Goal: Information Seeking & Learning: Learn about a topic

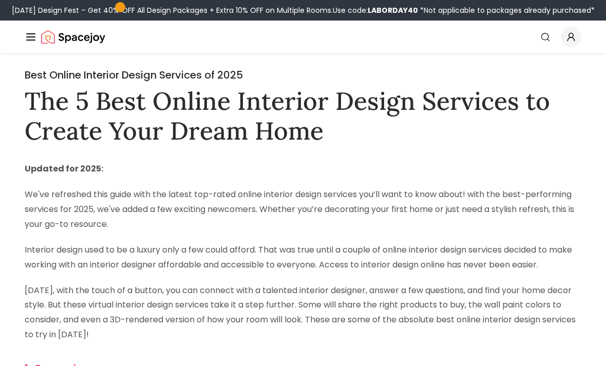
click at [87, 40] on img "Spacejoy" at bounding box center [73, 37] width 64 height 21
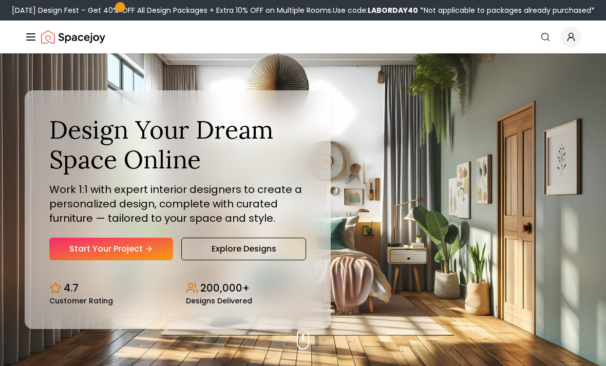
click at [263, 260] on link "Explore Designs" at bounding box center [243, 249] width 125 height 23
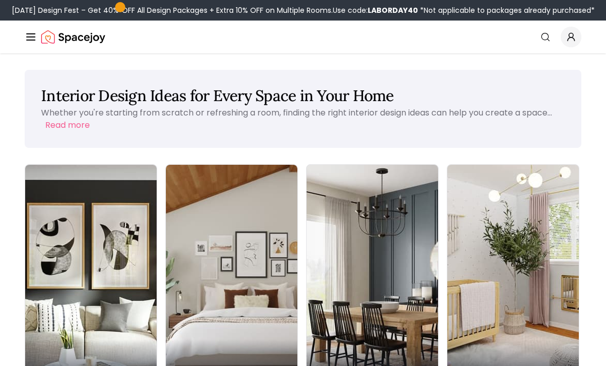
click at [307, 339] on div "Dining Room" at bounding box center [372, 368] width 131 height 58
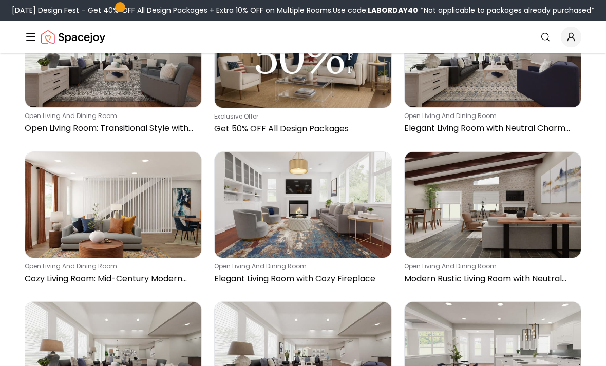
scroll to position [891, 0]
click at [537, 218] on img at bounding box center [493, 205] width 176 height 106
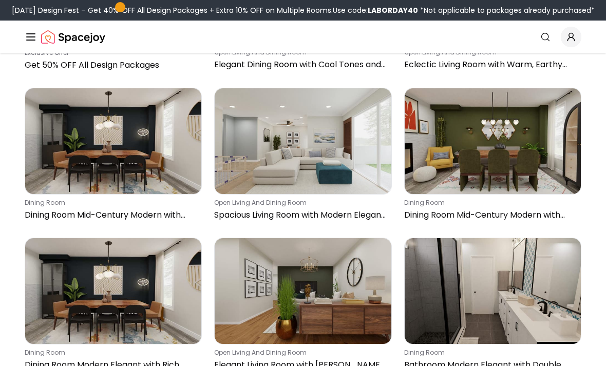
scroll to position [353, 0]
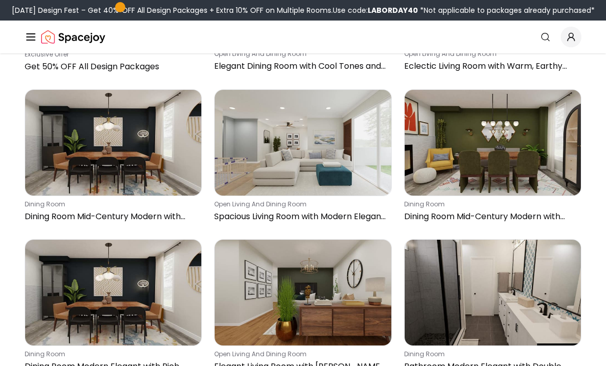
click at [534, 168] on img at bounding box center [493, 143] width 176 height 106
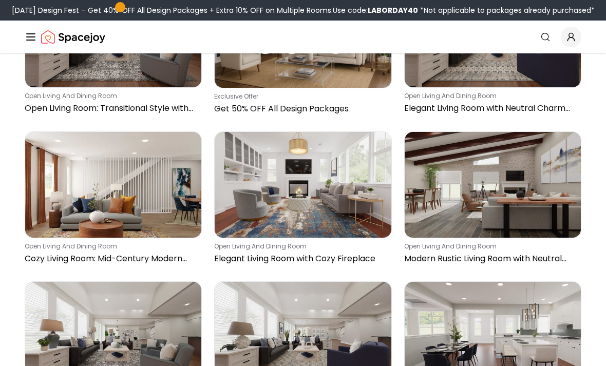
scroll to position [911, 0]
click at [81, 181] on img at bounding box center [113, 185] width 176 height 106
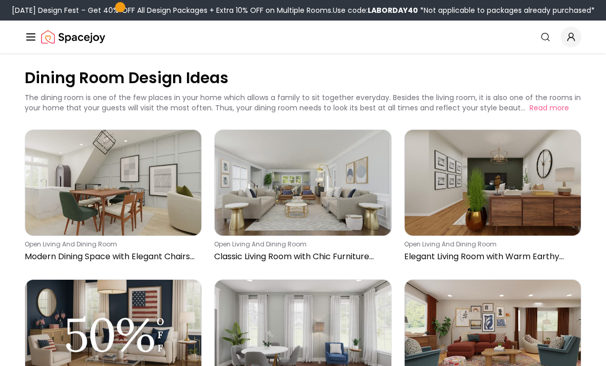
scroll to position [0, 0]
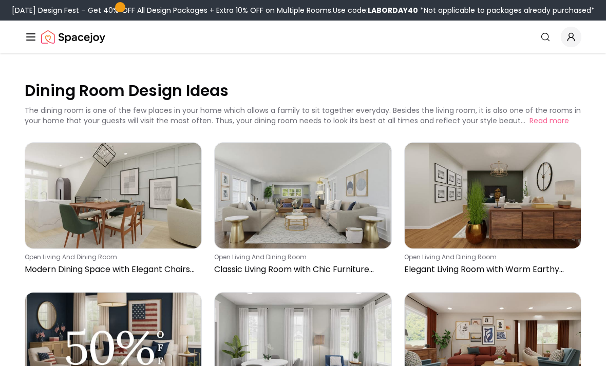
click at [27, 40] on line "Global" at bounding box center [31, 40] width 8 height 0
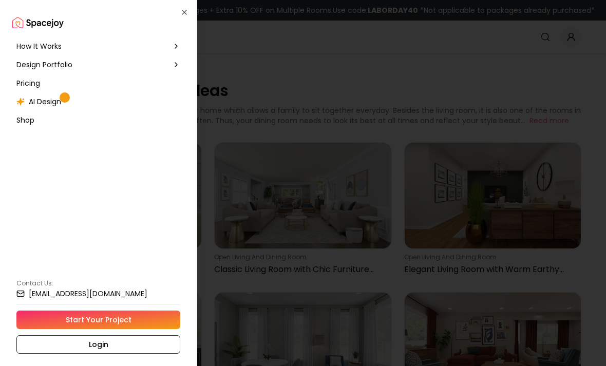
click at [38, 102] on span "AI Design" at bounding box center [45, 102] width 32 height 10
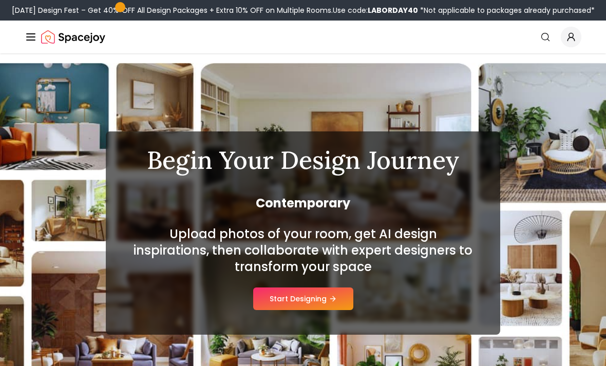
click at [302, 305] on button "Start Designing" at bounding box center [303, 299] width 100 height 23
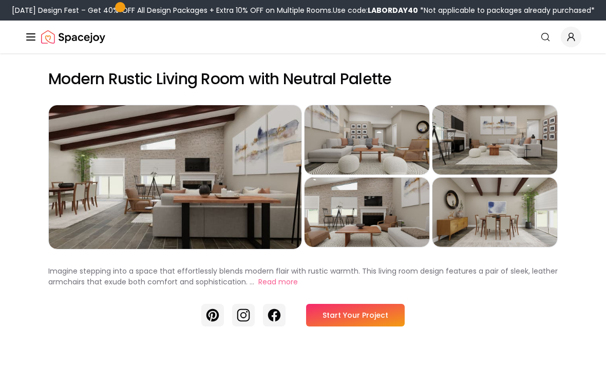
click at [118, 189] on div "Preview" at bounding box center [175, 177] width 253 height 144
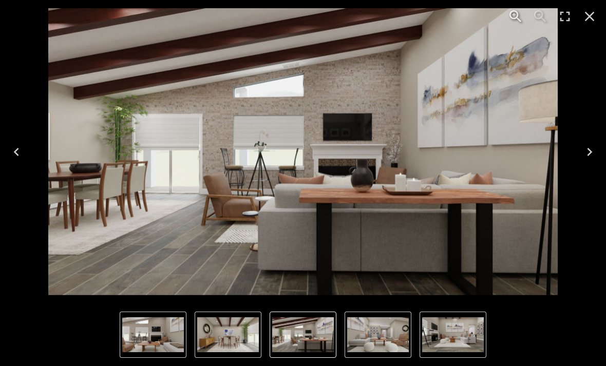
click at [152, 333] on img "4 of 5" at bounding box center [153, 334] width 62 height 35
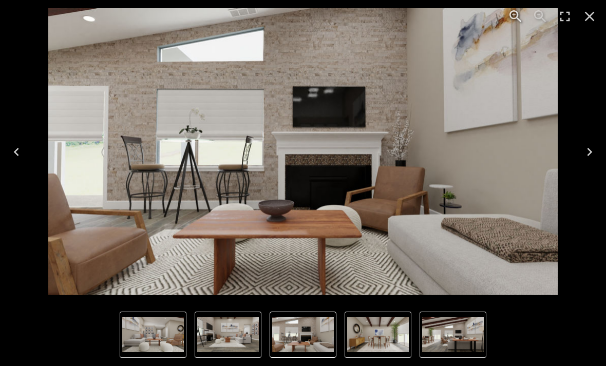
click at [236, 334] on img "3 of 5" at bounding box center [228, 334] width 62 height 35
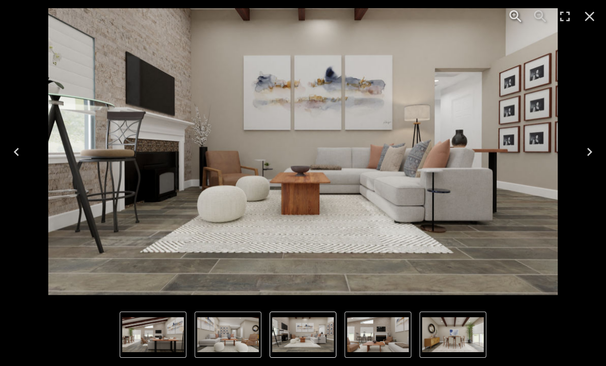
click at [306, 331] on img "3 of 5" at bounding box center [303, 334] width 62 height 35
click at [387, 331] on img "4 of 5" at bounding box center [378, 334] width 62 height 35
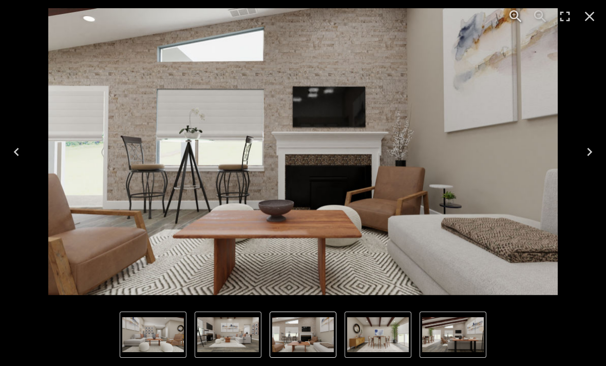
click at [430, 330] on img "1 of 5" at bounding box center [453, 334] width 62 height 35
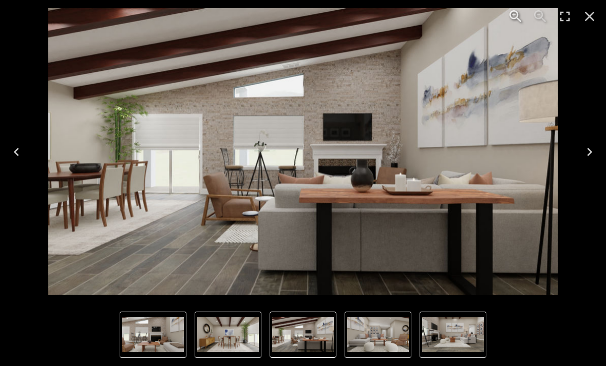
click at [563, 17] on icon "Enter Fullscreen" at bounding box center [565, 16] width 16 height 16
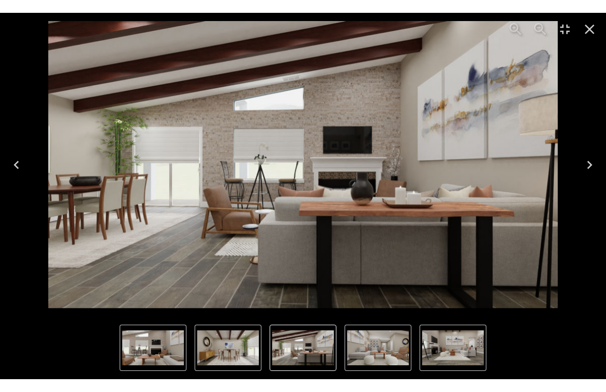
scroll to position [12, 0]
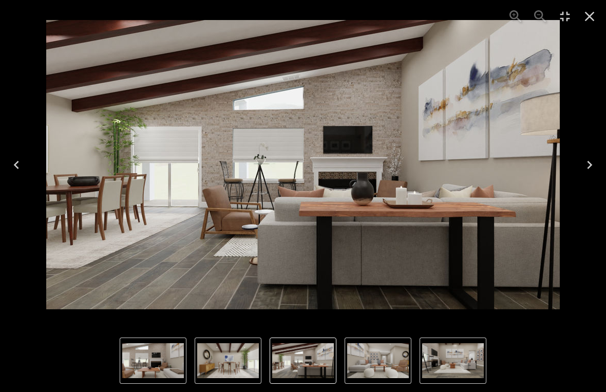
click at [482, 215] on img "1 of 5" at bounding box center [303, 164] width 514 height 289
click at [559, 15] on icon "Exit Fullscreen" at bounding box center [565, 16] width 16 height 16
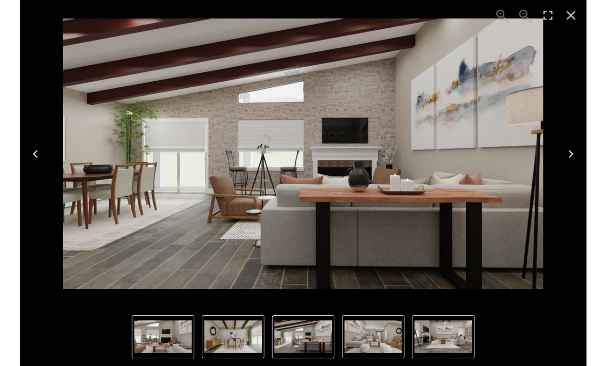
scroll to position [0, 0]
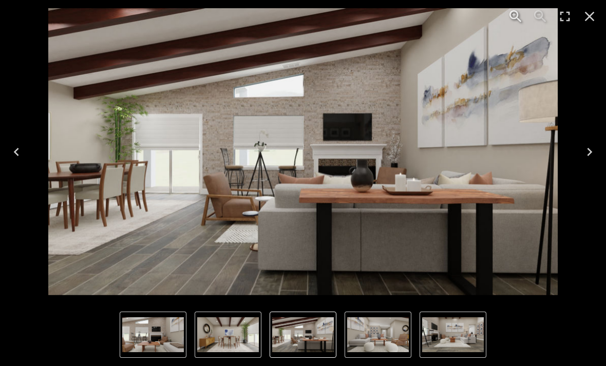
click at [492, 185] on img "1 of 5" at bounding box center [303, 151] width 510 height 287
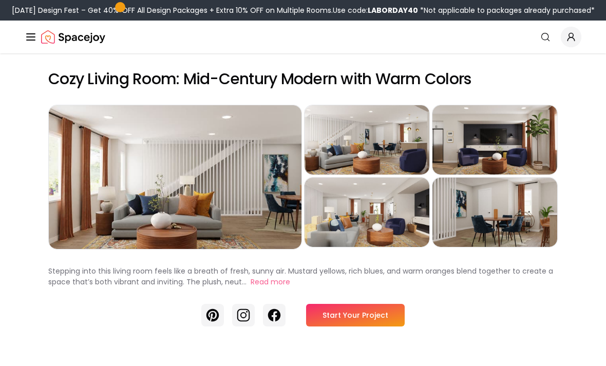
click at [122, 162] on div "Preview" at bounding box center [175, 177] width 253 height 144
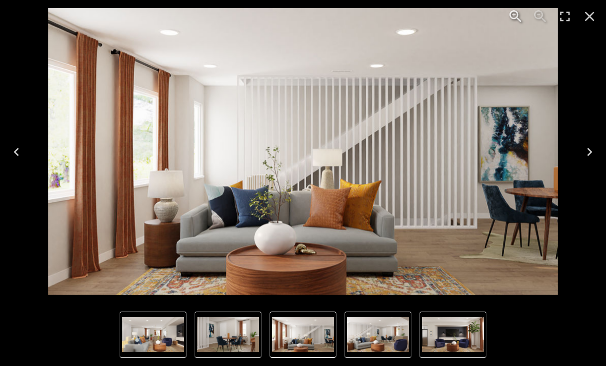
click at [591, 155] on icon "Next" at bounding box center [589, 152] width 16 height 16
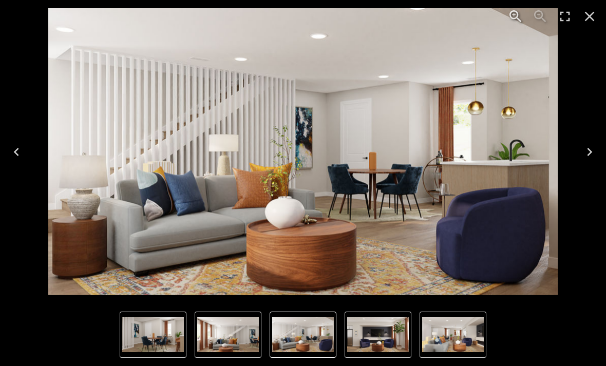
click at [588, 158] on icon "Next" at bounding box center [589, 152] width 16 height 16
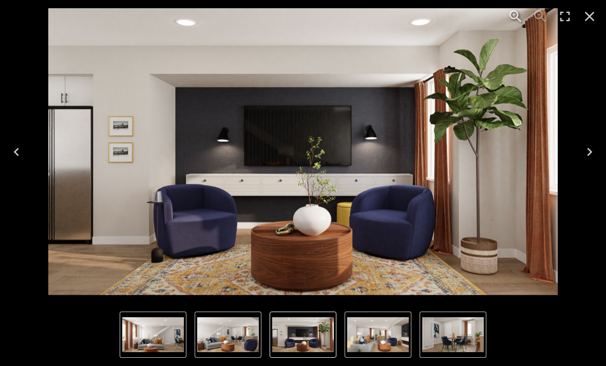
click at [587, 155] on icon "Next" at bounding box center [589, 152] width 16 height 16
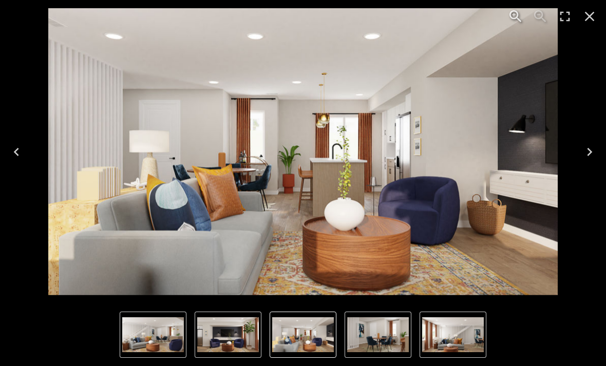
click at [588, 156] on icon "Next" at bounding box center [589, 152] width 5 height 8
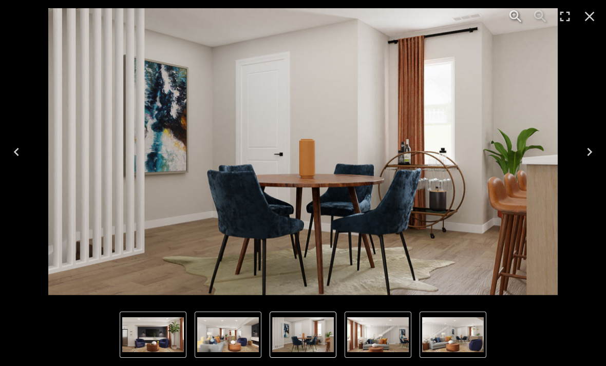
click at [590, 152] on icon "Next" at bounding box center [589, 152] width 16 height 16
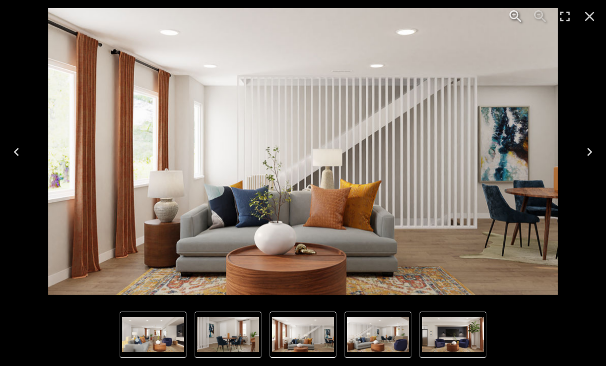
click at [586, 156] on icon "Next" at bounding box center [589, 152] width 16 height 16
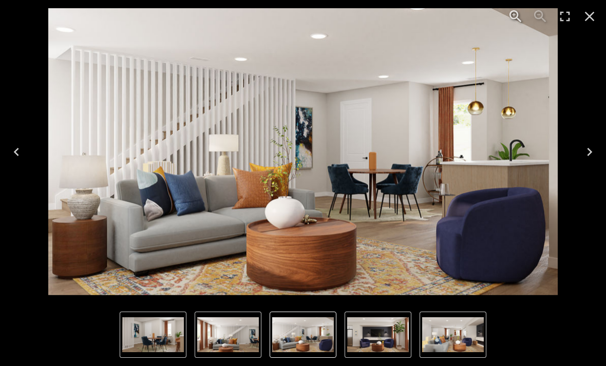
click at [590, 152] on icon "Next" at bounding box center [589, 152] width 16 height 16
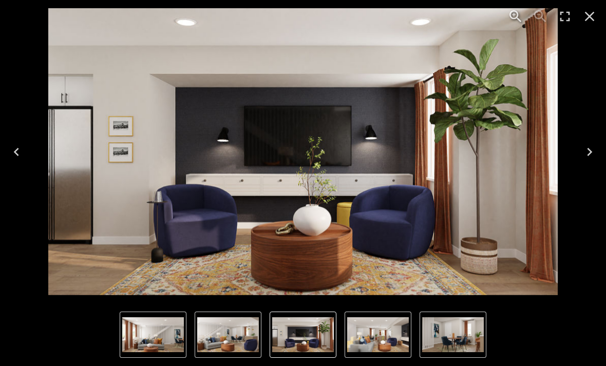
click at [593, 145] on icon "Next" at bounding box center [589, 152] width 16 height 16
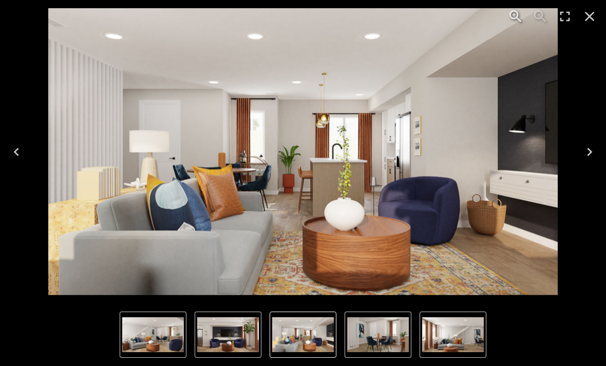
click at [585, 159] on icon "Next" at bounding box center [589, 152] width 16 height 16
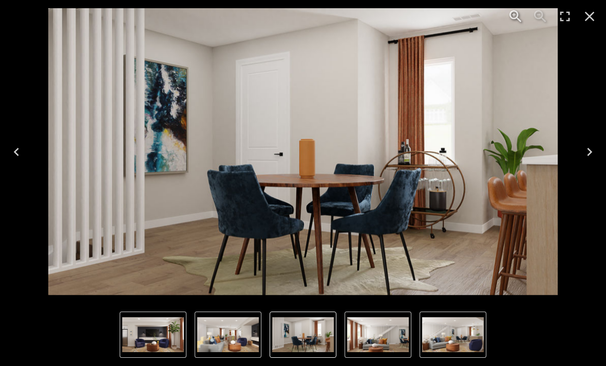
click at [591, 147] on icon "Next" at bounding box center [589, 152] width 16 height 16
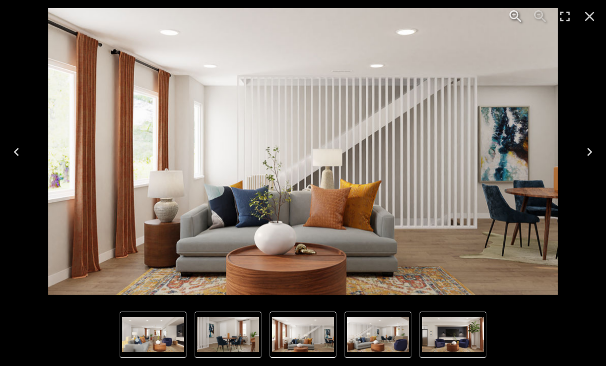
click at [593, 142] on button "Next" at bounding box center [589, 151] width 33 height 41
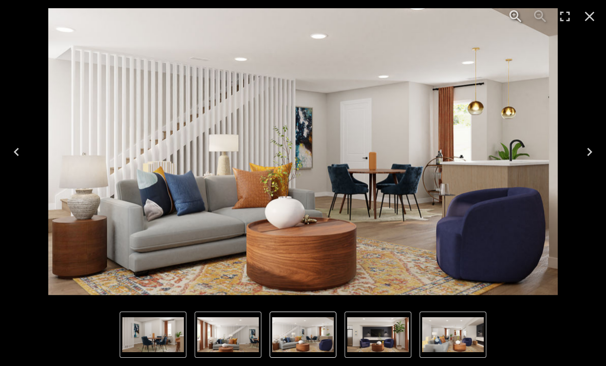
click at [594, 143] on button "Next" at bounding box center [589, 151] width 33 height 41
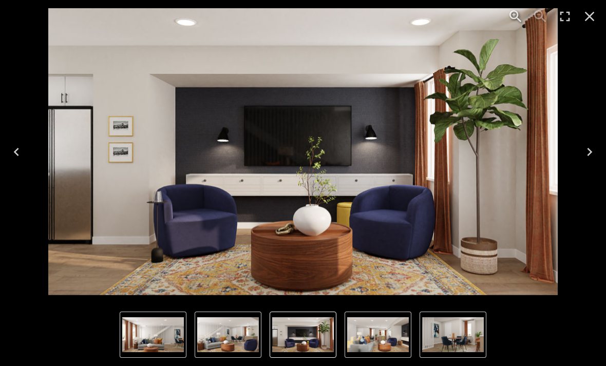
click at [590, 149] on icon "Next" at bounding box center [589, 152] width 5 height 8
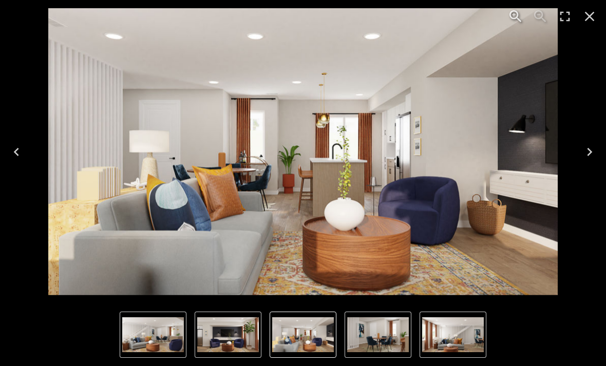
click at [587, 149] on icon "Next" at bounding box center [589, 152] width 16 height 16
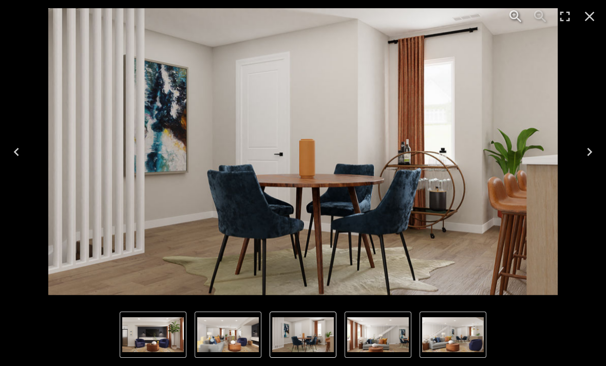
click at [590, 146] on icon "Next" at bounding box center [589, 152] width 16 height 16
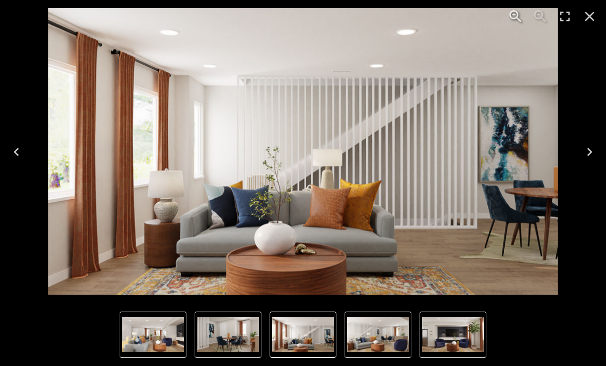
click at [591, 143] on button "Next" at bounding box center [589, 151] width 33 height 41
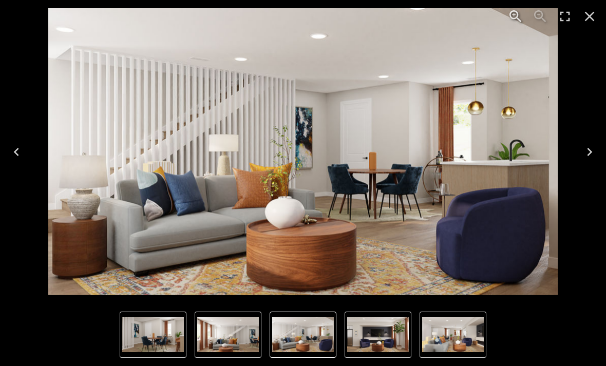
click at [590, 147] on icon "Next" at bounding box center [589, 152] width 16 height 16
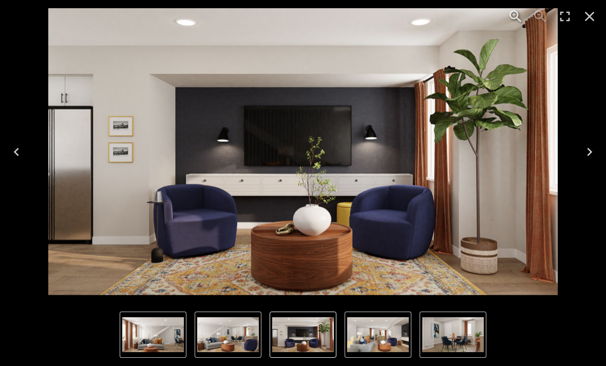
click at [587, 15] on icon "Close" at bounding box center [589, 16] width 16 height 16
